Goal: Use online tool/utility: Utilize a website feature to perform a specific function

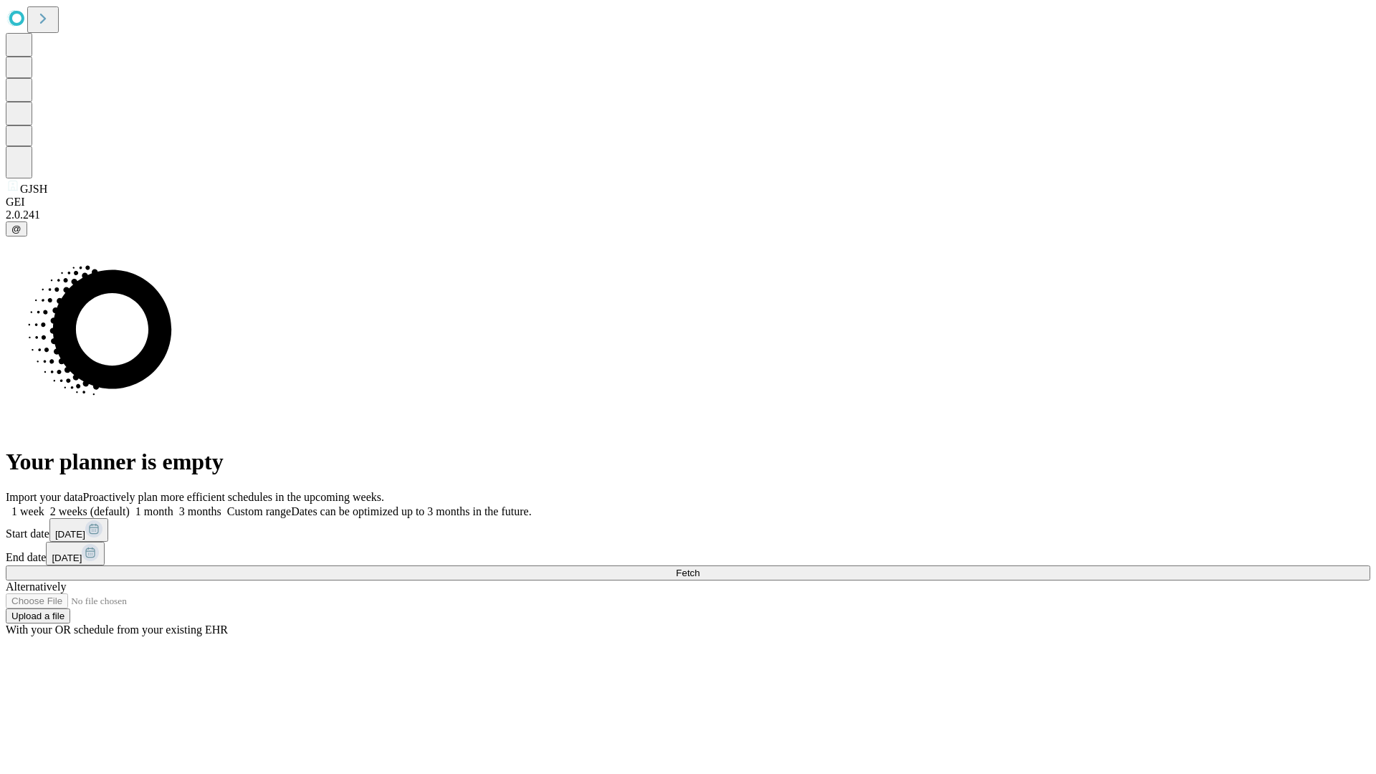
click at [700, 568] on span "Fetch" at bounding box center [688, 573] width 24 height 11
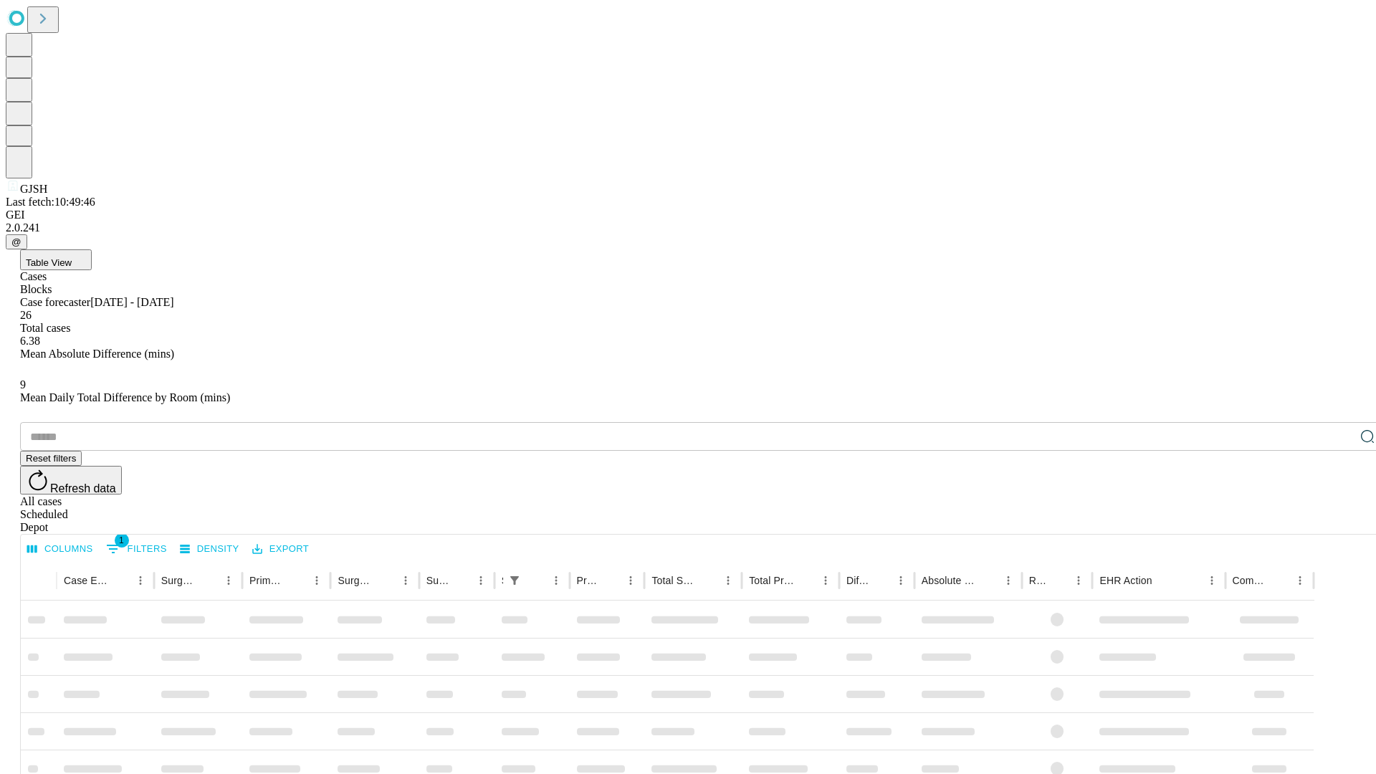
click at [72, 257] on span "Table View" at bounding box center [49, 262] width 46 height 11
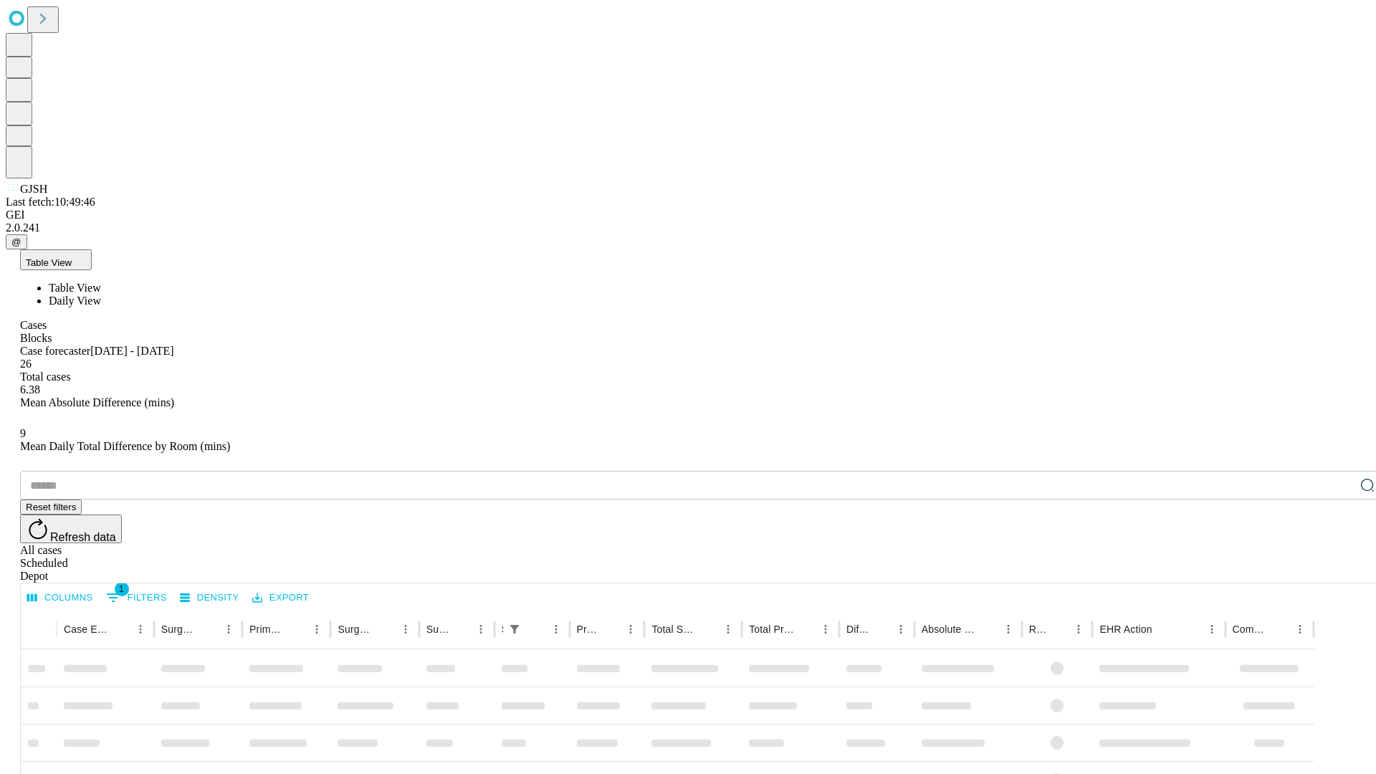
click at [101, 295] on span "Daily View" at bounding box center [75, 301] width 52 height 12
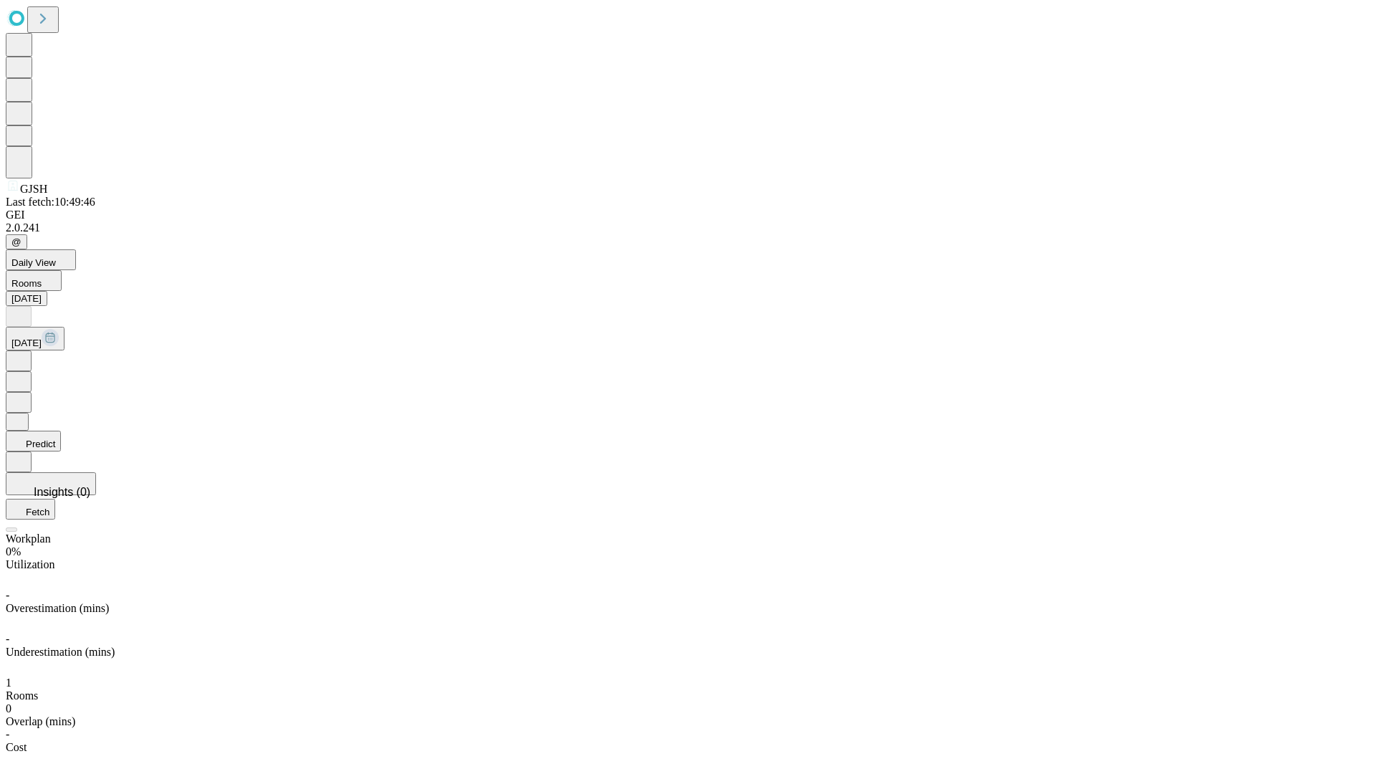
click at [61, 431] on button "Predict" at bounding box center [33, 441] width 55 height 21
